Goal: Task Accomplishment & Management: Manage account settings

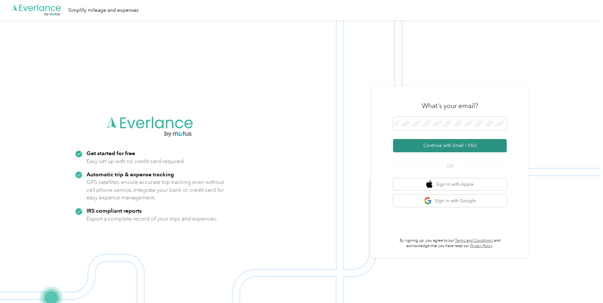
click at [449, 146] on button "Continue with Email / SSO" at bounding box center [450, 145] width 114 height 13
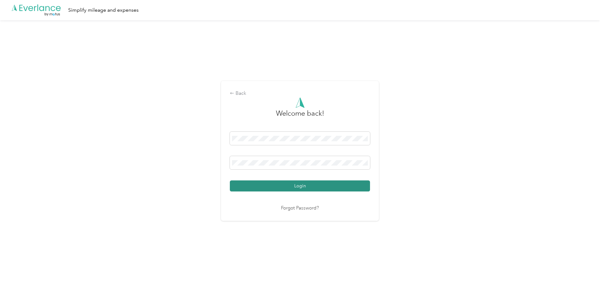
click at [300, 184] on button "Login" at bounding box center [300, 185] width 140 height 11
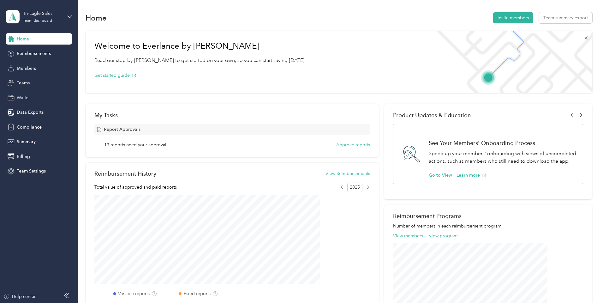
click at [21, 94] on span "Wallet" at bounding box center [23, 97] width 13 height 7
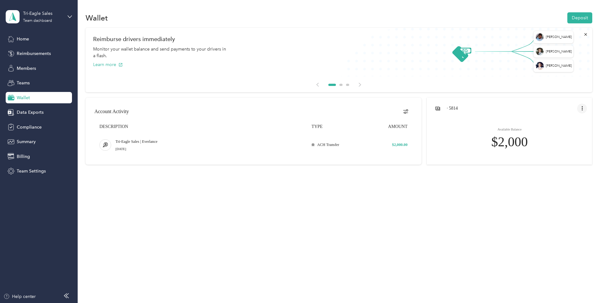
click at [580, 108] on icon "open account menu" at bounding box center [582, 108] width 5 height 5
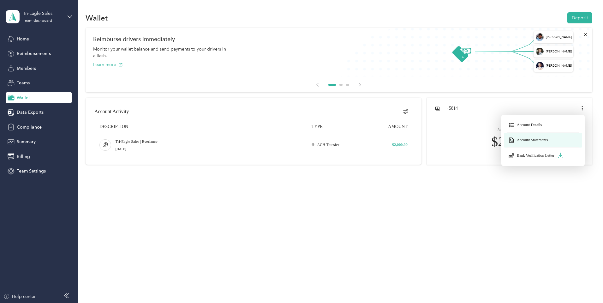
click at [517, 140] on span "Account Statements" at bounding box center [532, 140] width 31 height 5
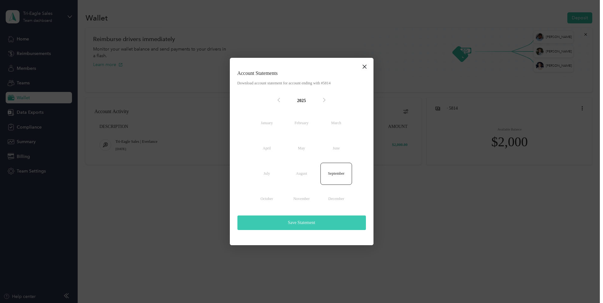
click at [311, 224] on button "Save Statement" at bounding box center [301, 222] width 129 height 15
click at [366, 64] on icon "close dialog" at bounding box center [364, 67] width 5 height 8
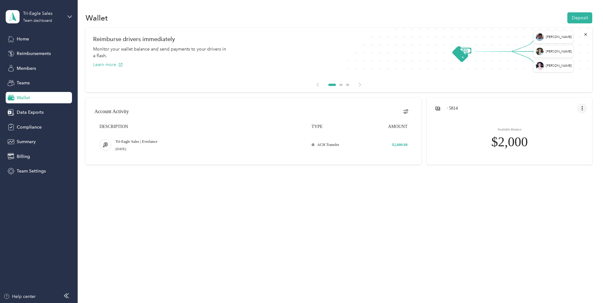
click at [580, 109] on icon "open account menu" at bounding box center [582, 108] width 5 height 5
